Goal: Information Seeking & Learning: Learn about a topic

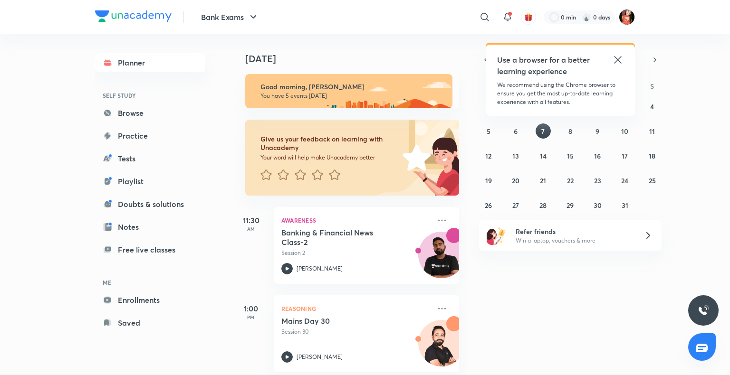
click at [617, 57] on icon at bounding box center [617, 59] width 11 height 11
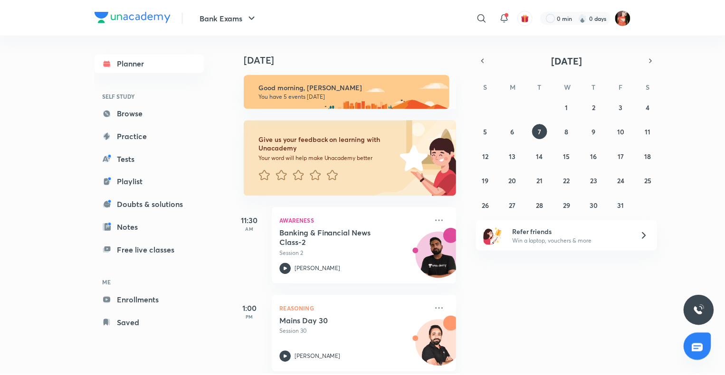
scroll to position [47, 0]
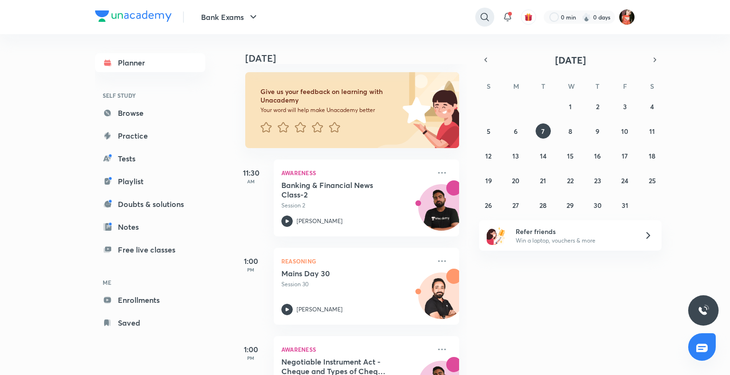
click at [489, 11] on icon at bounding box center [484, 16] width 11 height 11
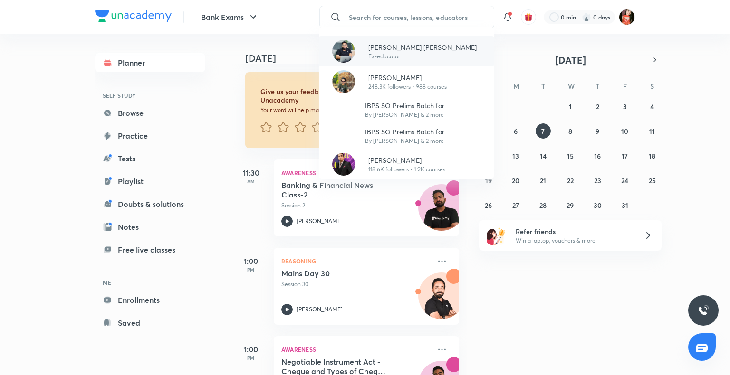
click at [388, 56] on p "Ex-educator" at bounding box center [422, 56] width 108 height 9
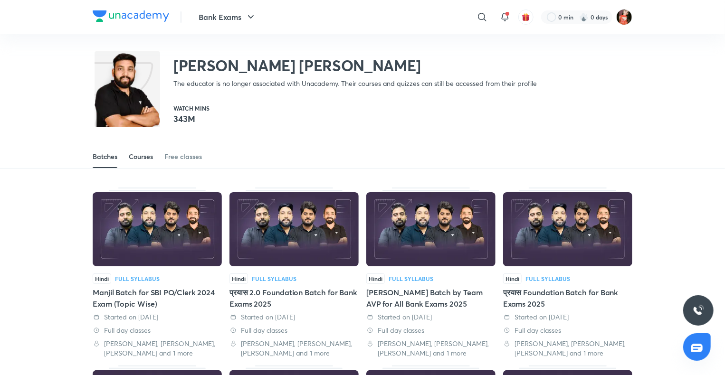
click at [144, 149] on link "Courses" at bounding box center [141, 156] width 24 height 23
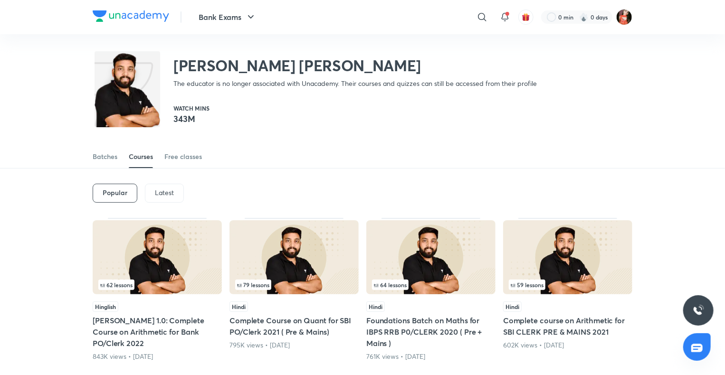
click at [150, 187] on div "Latest" at bounding box center [164, 193] width 39 height 19
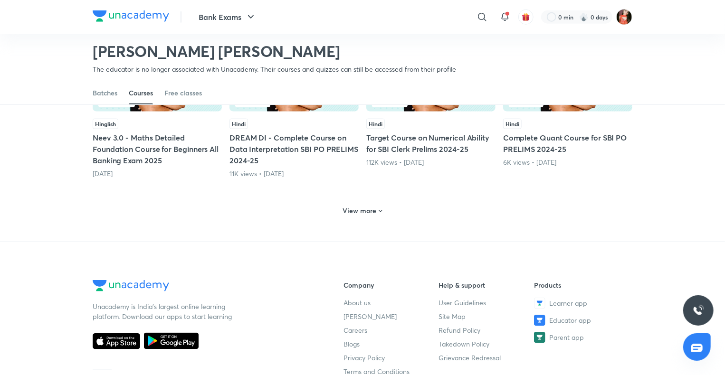
scroll to position [468, 0]
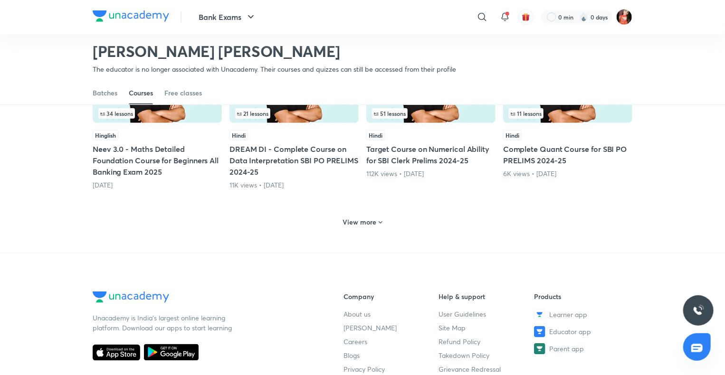
click at [335, 223] on div "View more" at bounding box center [363, 221] width 540 height 25
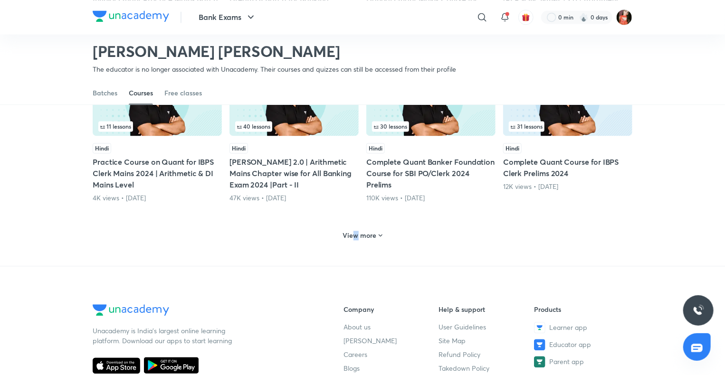
click at [357, 227] on div "View more" at bounding box center [362, 234] width 47 height 15
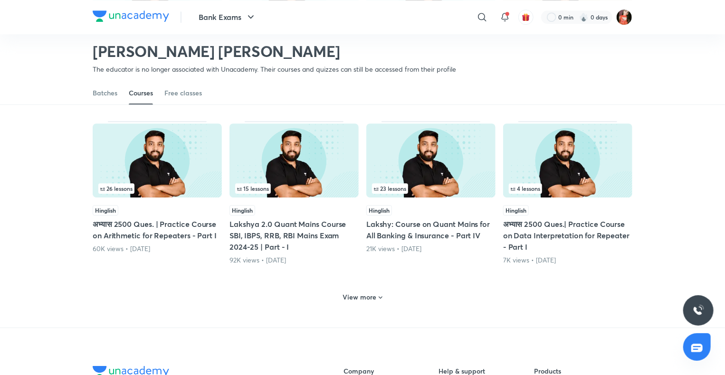
scroll to position [1371, 0]
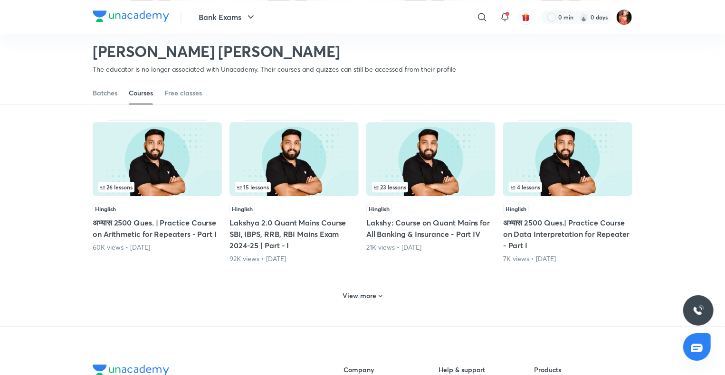
click at [370, 292] on h6 "View more" at bounding box center [360, 295] width 34 height 9
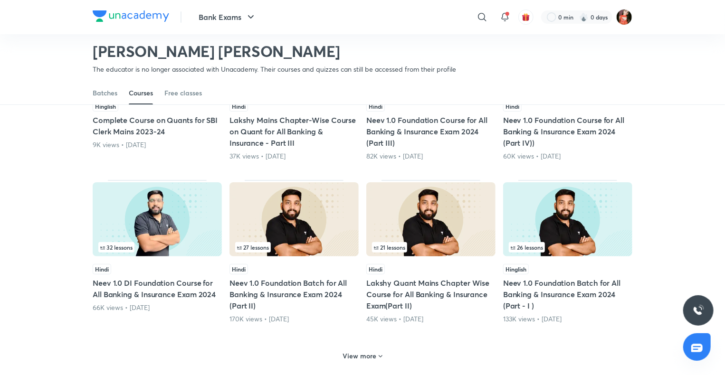
scroll to position [1846, 0]
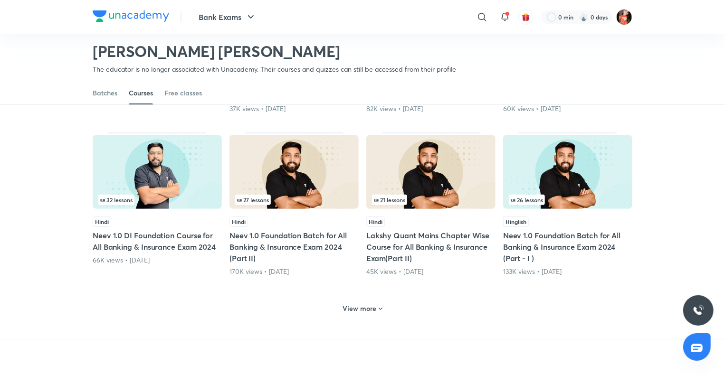
click at [384, 301] on div "View more" at bounding box center [362, 308] width 47 height 15
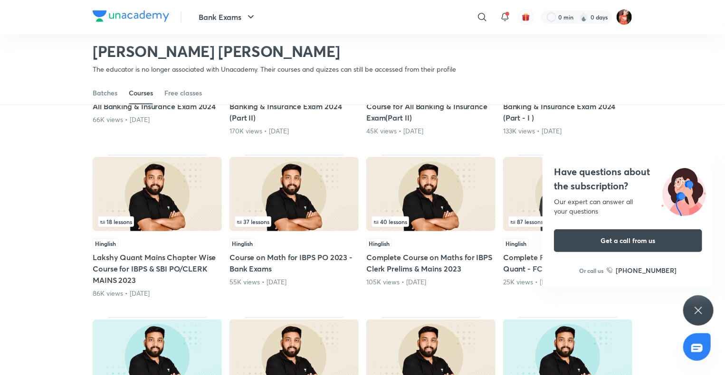
scroll to position [1988, 0]
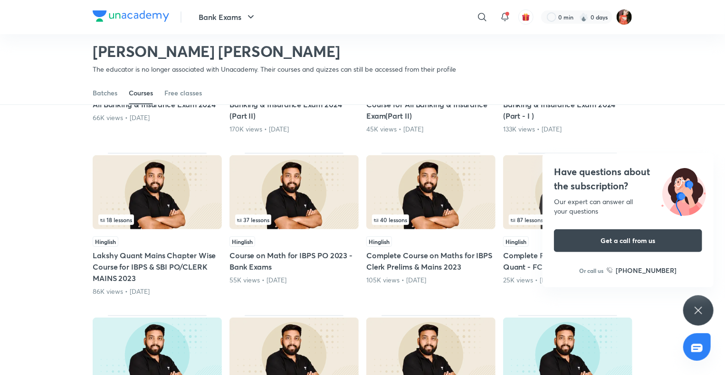
click at [694, 313] on icon at bounding box center [697, 310] width 11 height 11
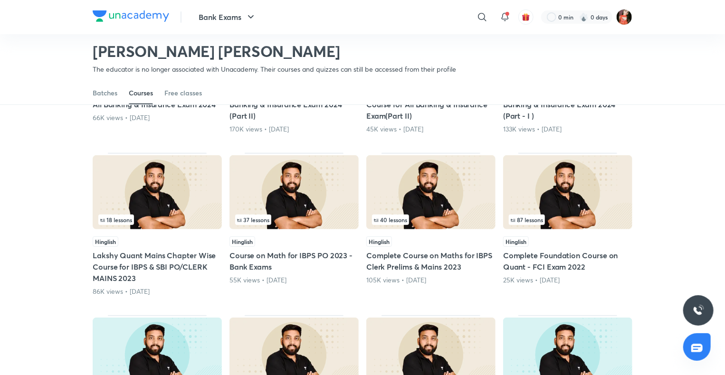
click at [125, 205] on img at bounding box center [157, 192] width 129 height 74
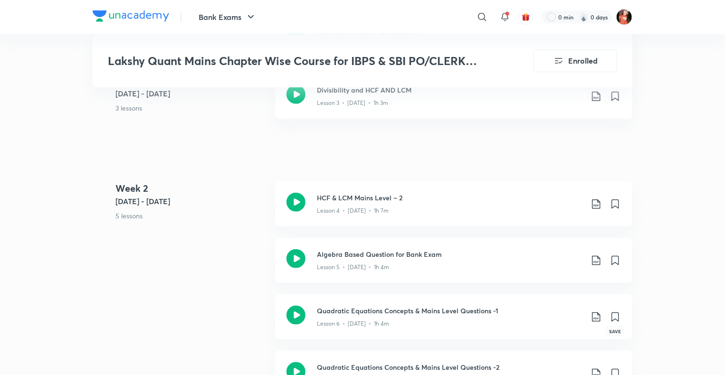
scroll to position [539, 0]
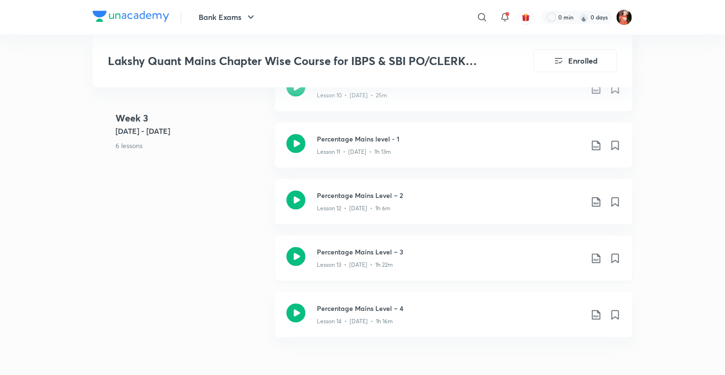
scroll to position [1062, 0]
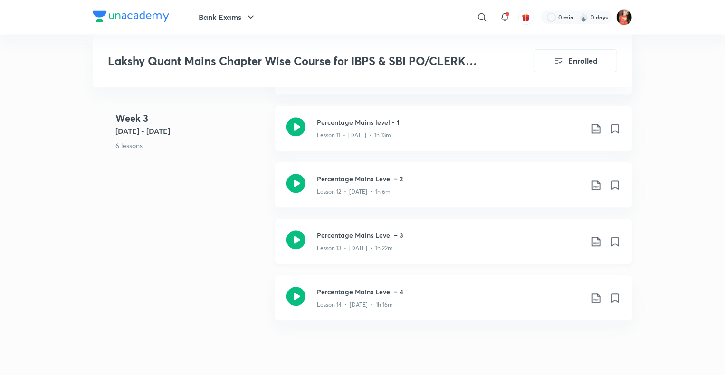
click at [597, 241] on icon at bounding box center [595, 241] width 11 height 11
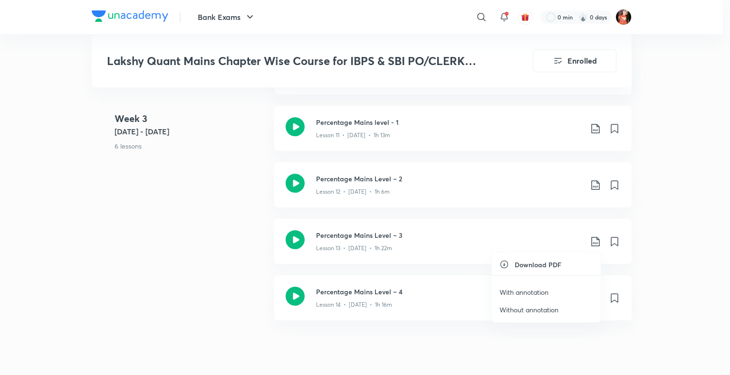
click at [527, 284] on li "With annotation" at bounding box center [546, 293] width 109 height 18
click at [529, 291] on p "With annotation" at bounding box center [523, 292] width 49 height 10
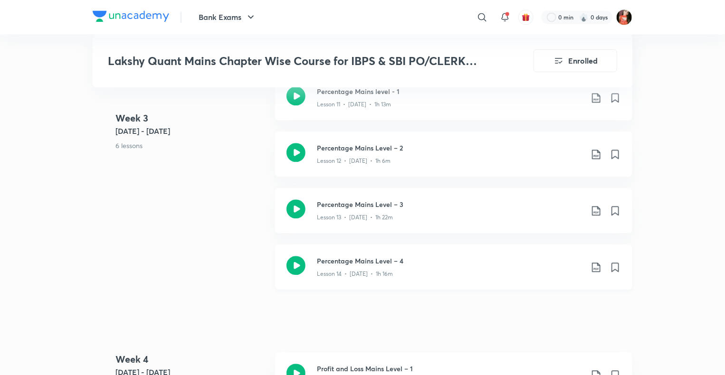
scroll to position [1156, 0]
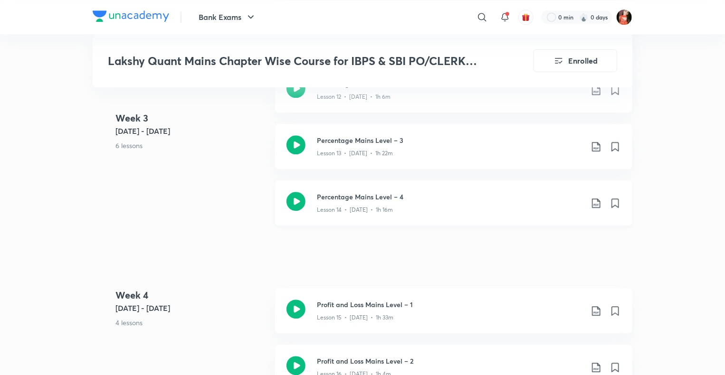
click at [299, 201] on icon at bounding box center [295, 201] width 19 height 19
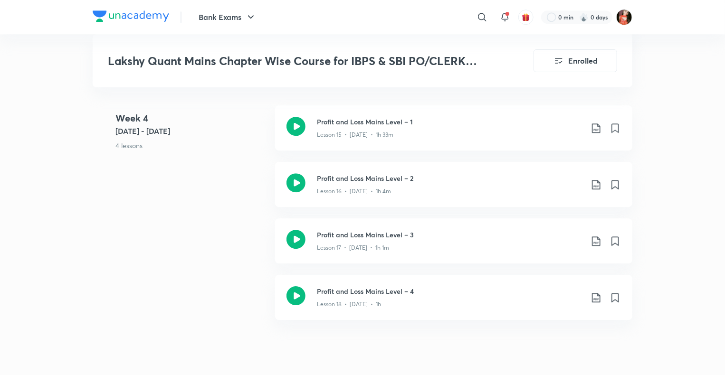
scroll to position [1299, 0]
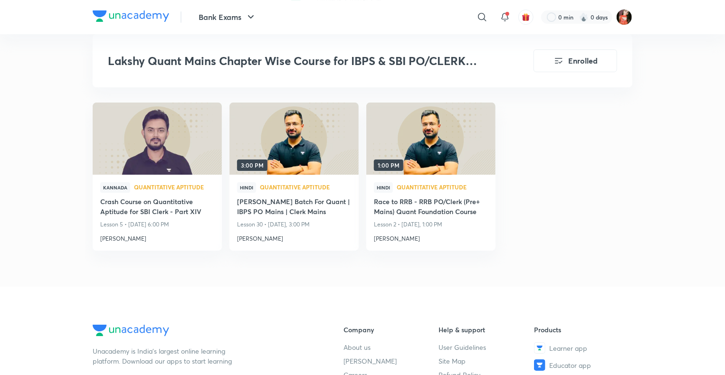
scroll to position [1821, 0]
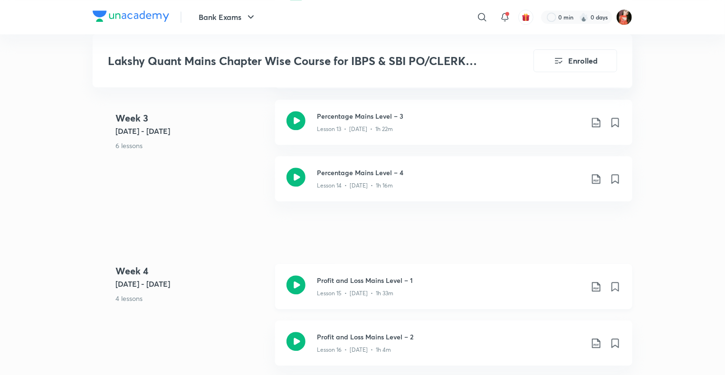
scroll to position [1204, 0]
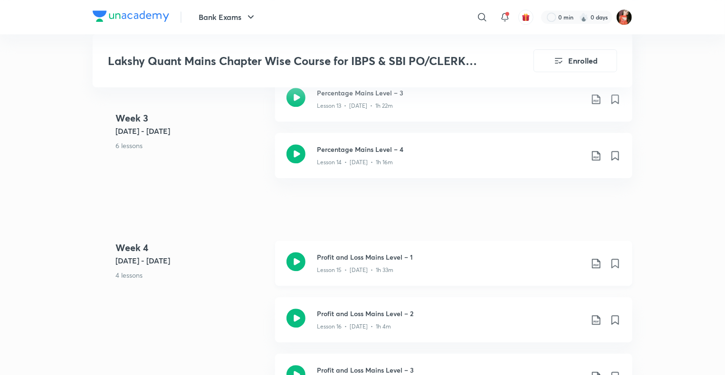
click at [597, 265] on icon at bounding box center [595, 263] width 11 height 11
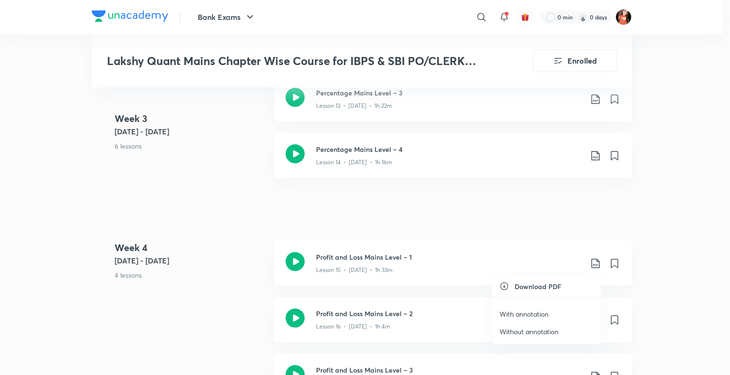
click at [529, 318] on p "With annotation" at bounding box center [523, 314] width 49 height 10
